Goal: Task Accomplishment & Management: Manage account settings

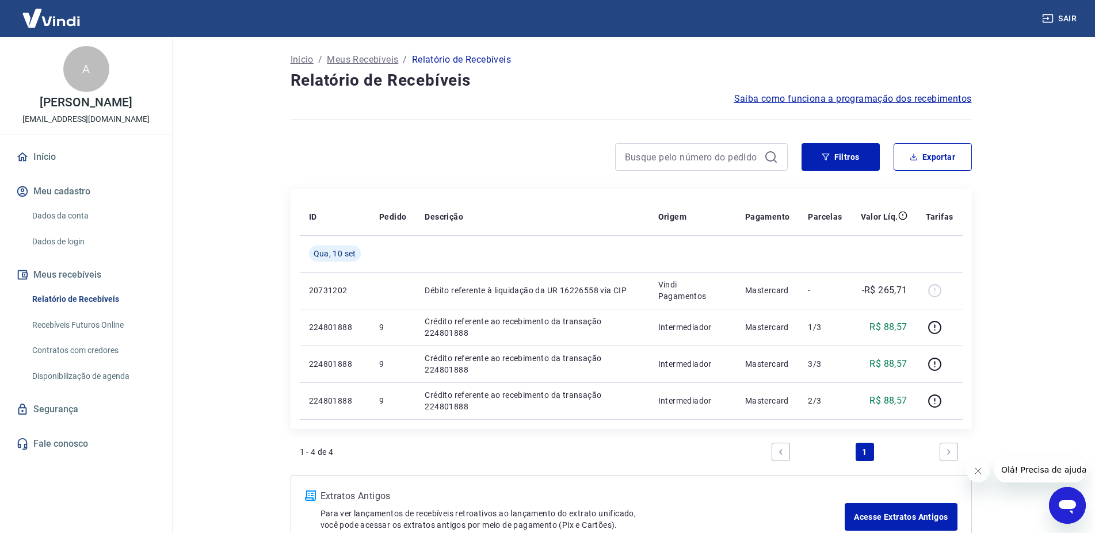
click at [305, 59] on p "Início" at bounding box center [301, 60] width 23 height 14
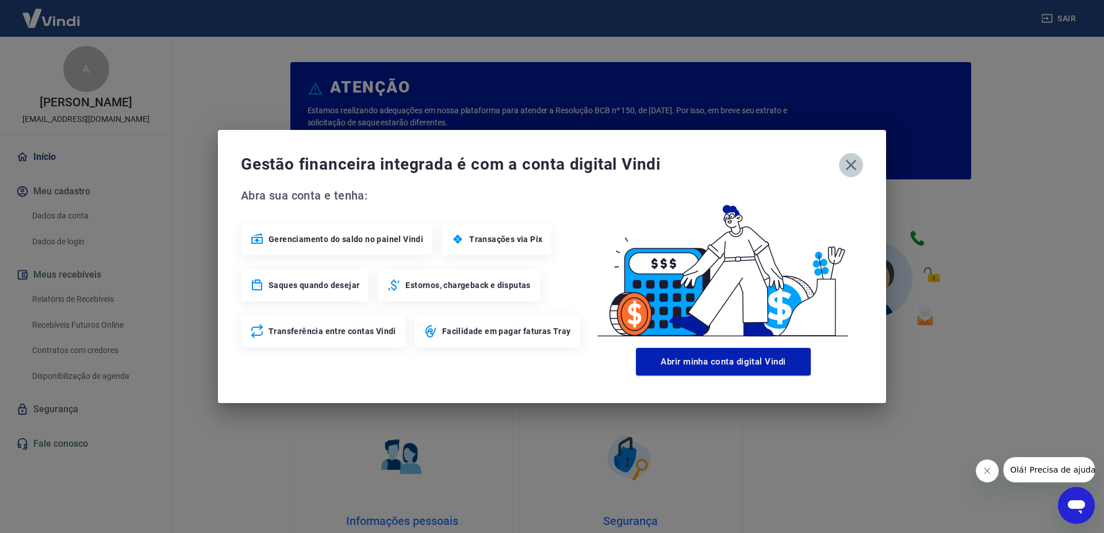
click at [854, 167] on icon "button" at bounding box center [851, 165] width 11 height 11
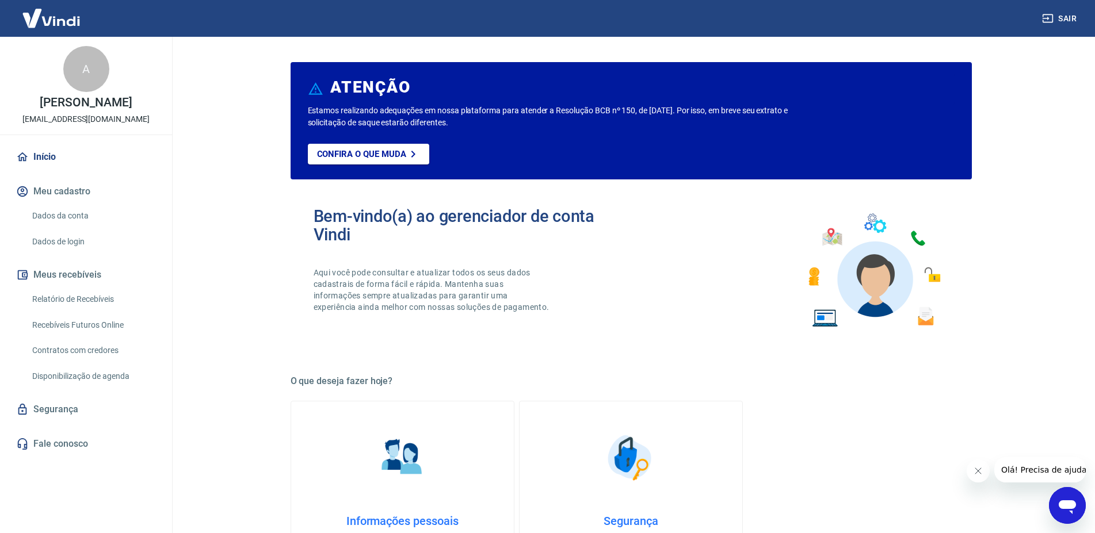
click at [64, 212] on link "Dados da conta" at bounding box center [93, 216] width 131 height 24
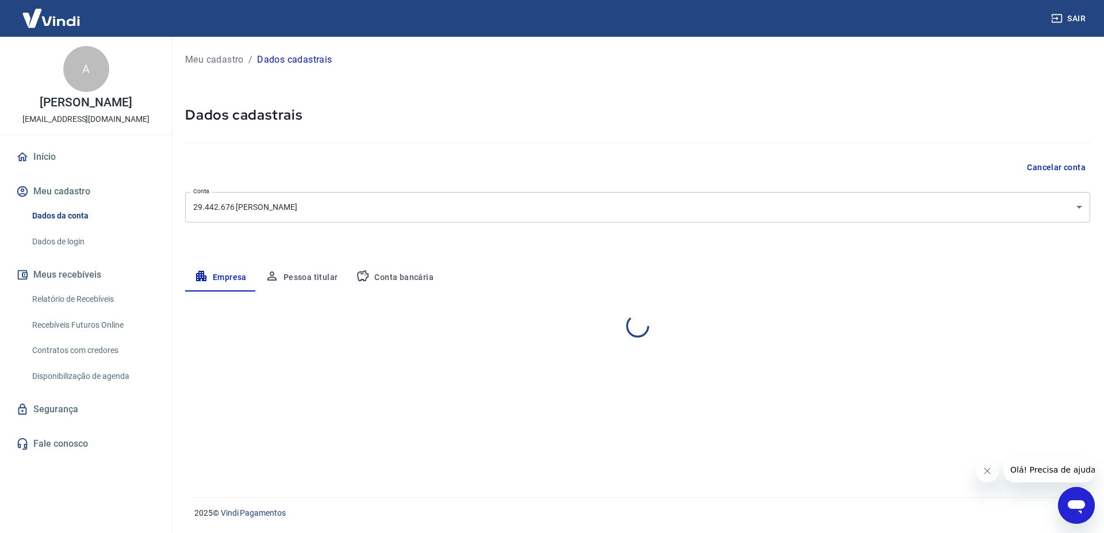
select select "RJ"
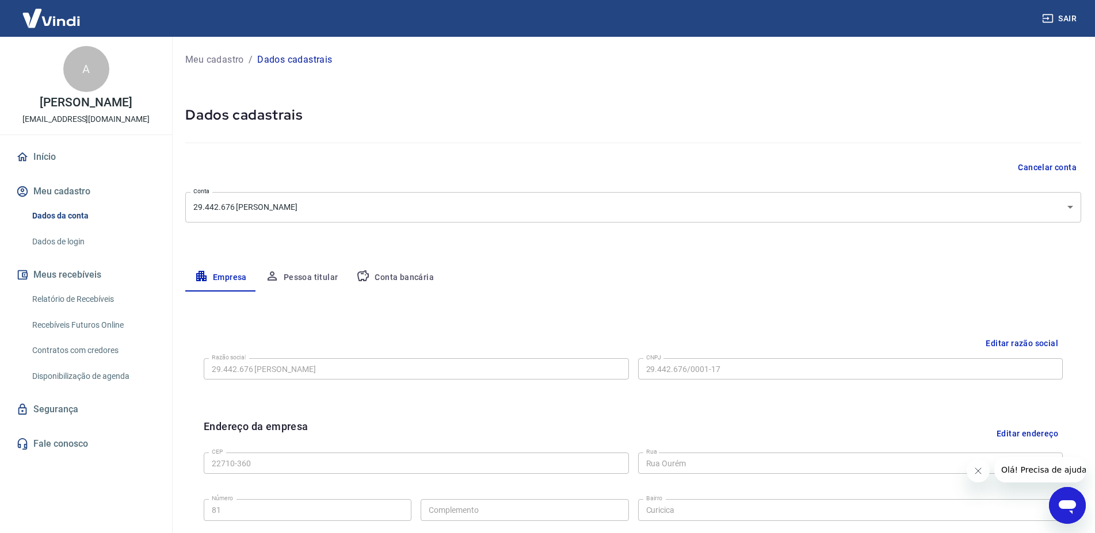
click at [59, 243] on link "Dados de login" at bounding box center [93, 242] width 131 height 24
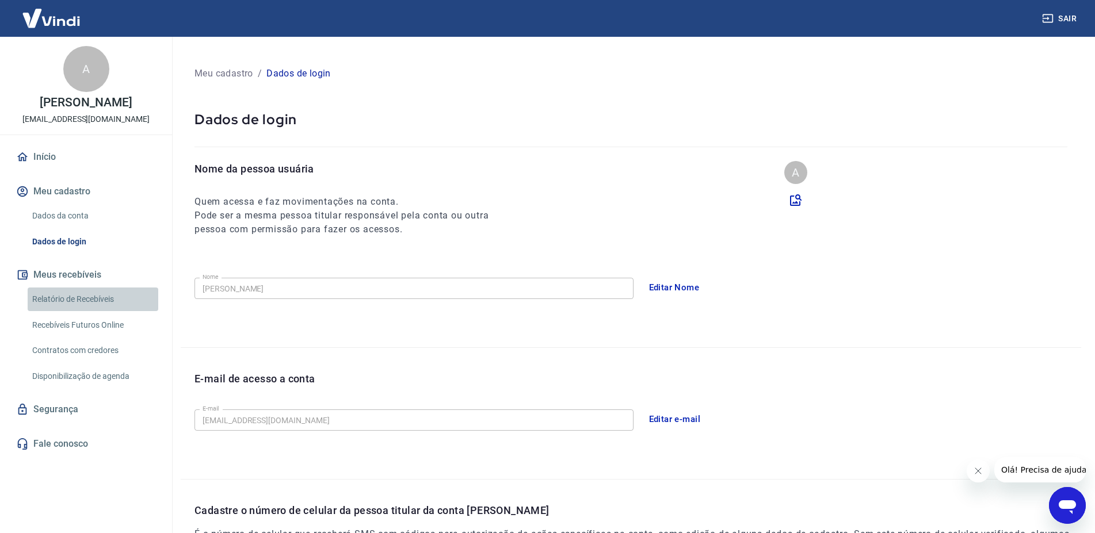
click at [60, 289] on link "Relatório de Recebíveis" at bounding box center [93, 300] width 131 height 24
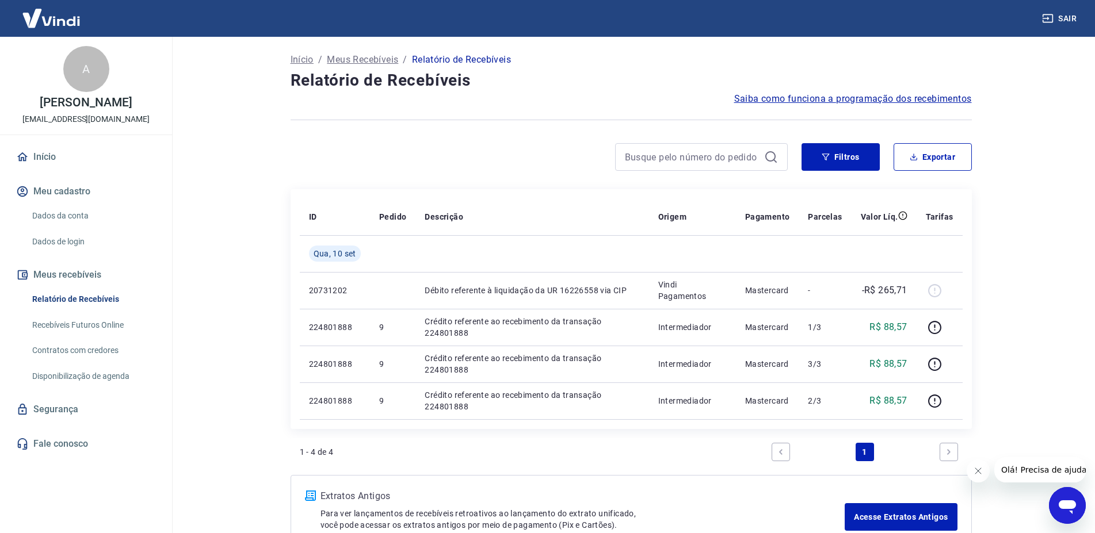
click at [70, 327] on link "Recebíveis Futuros Online" at bounding box center [93, 325] width 131 height 24
